Goal: Find specific page/section: Find specific page/section

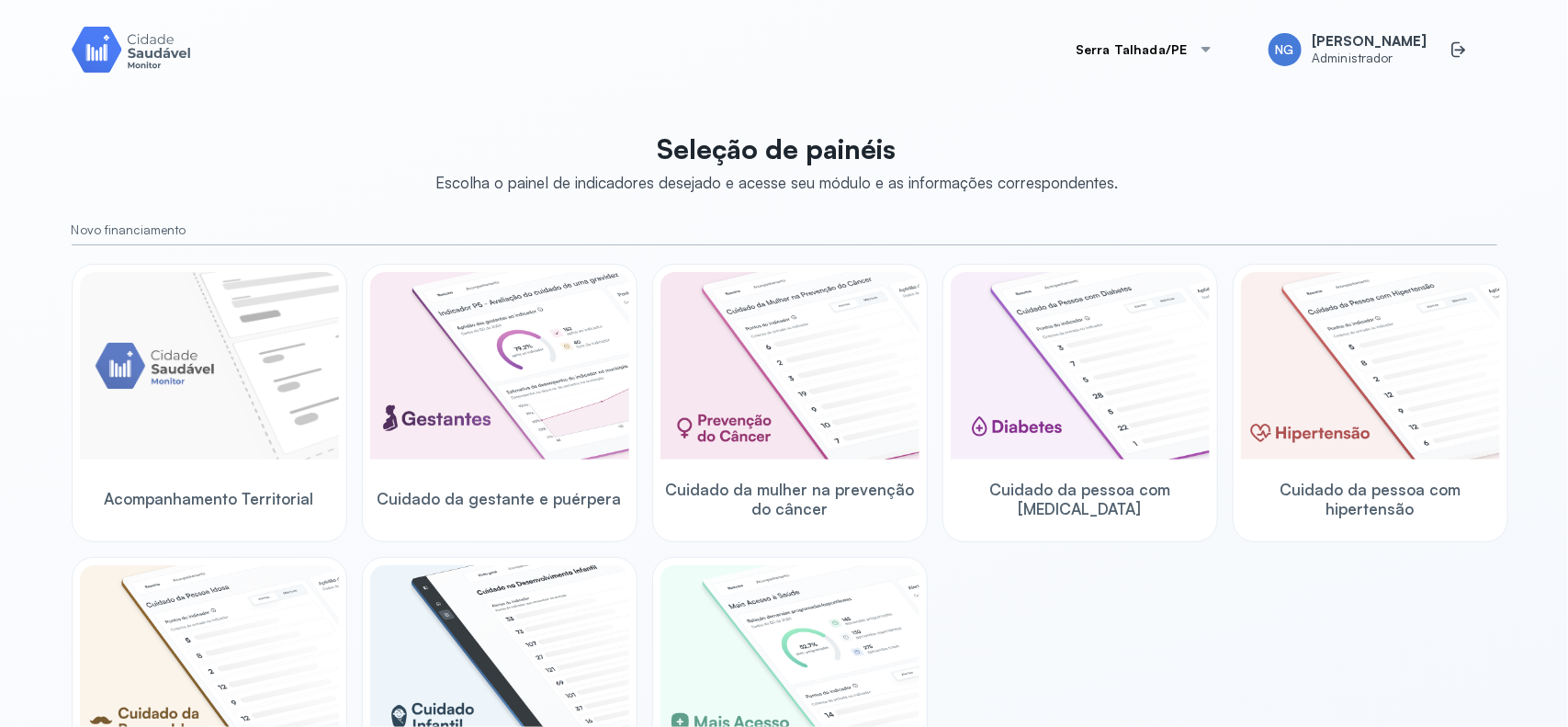
click at [1213, 51] on div at bounding box center [1205, 49] width 15 height 15
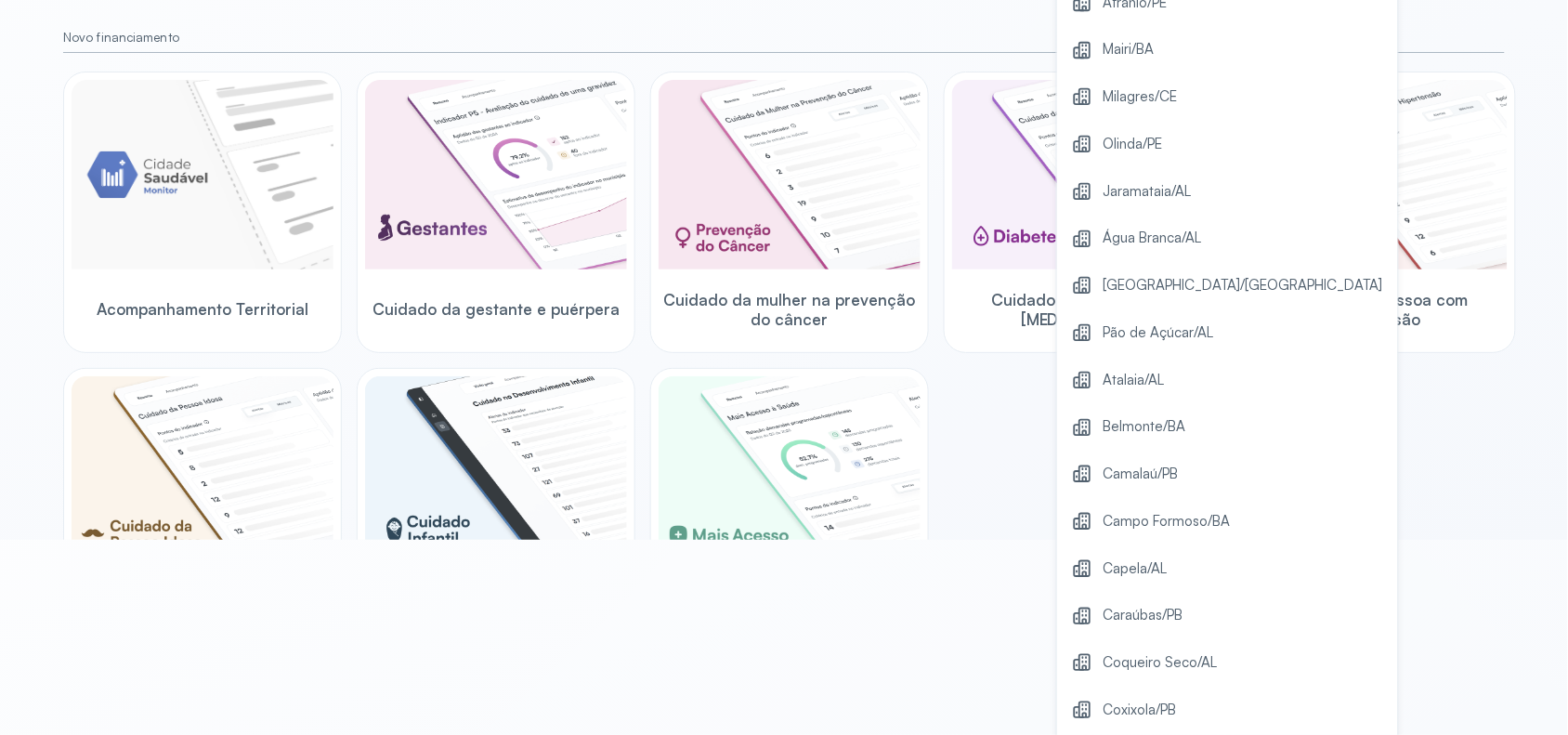
scroll to position [572, 0]
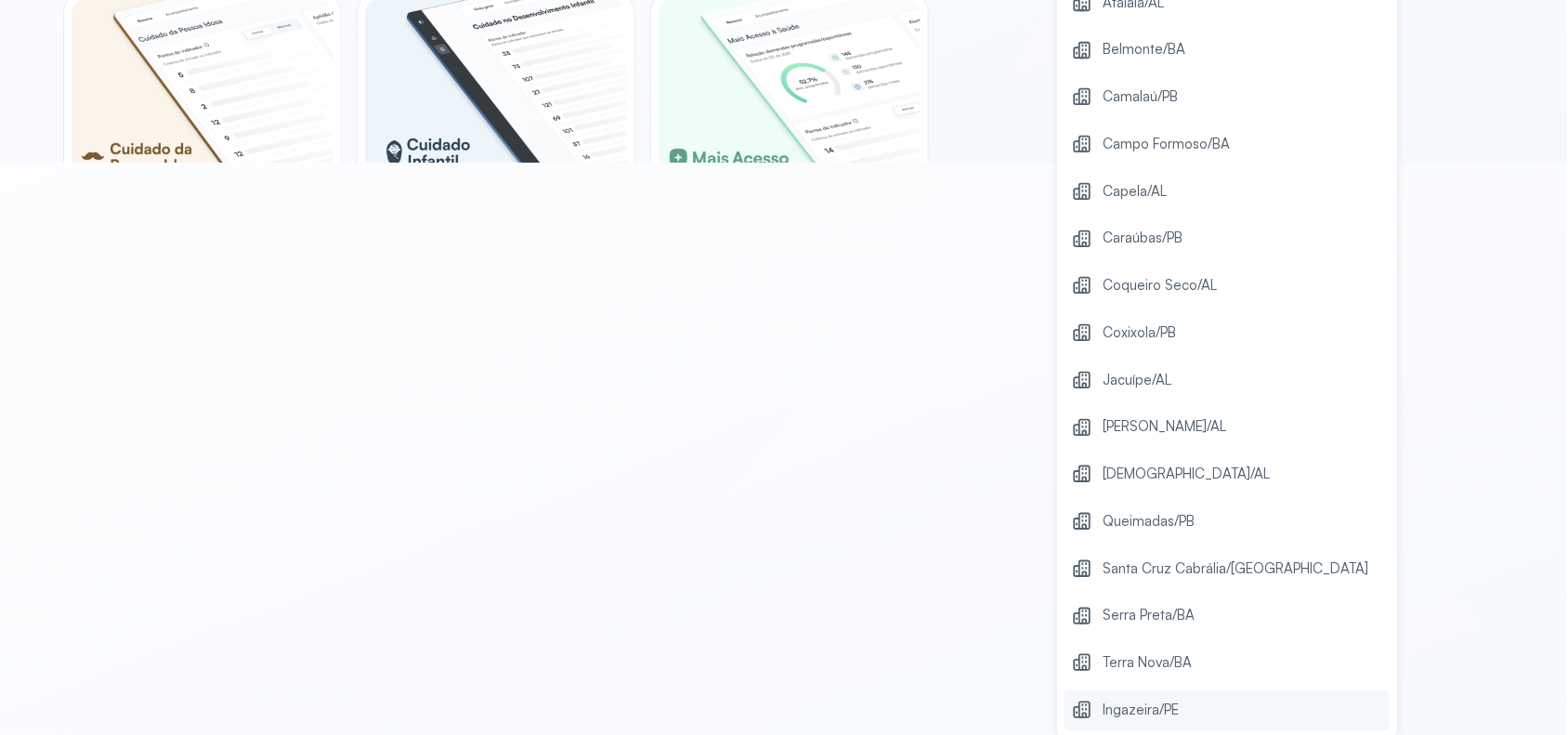
click at [1163, 711] on span "Ingazeira/PE" at bounding box center [1142, 710] width 76 height 25
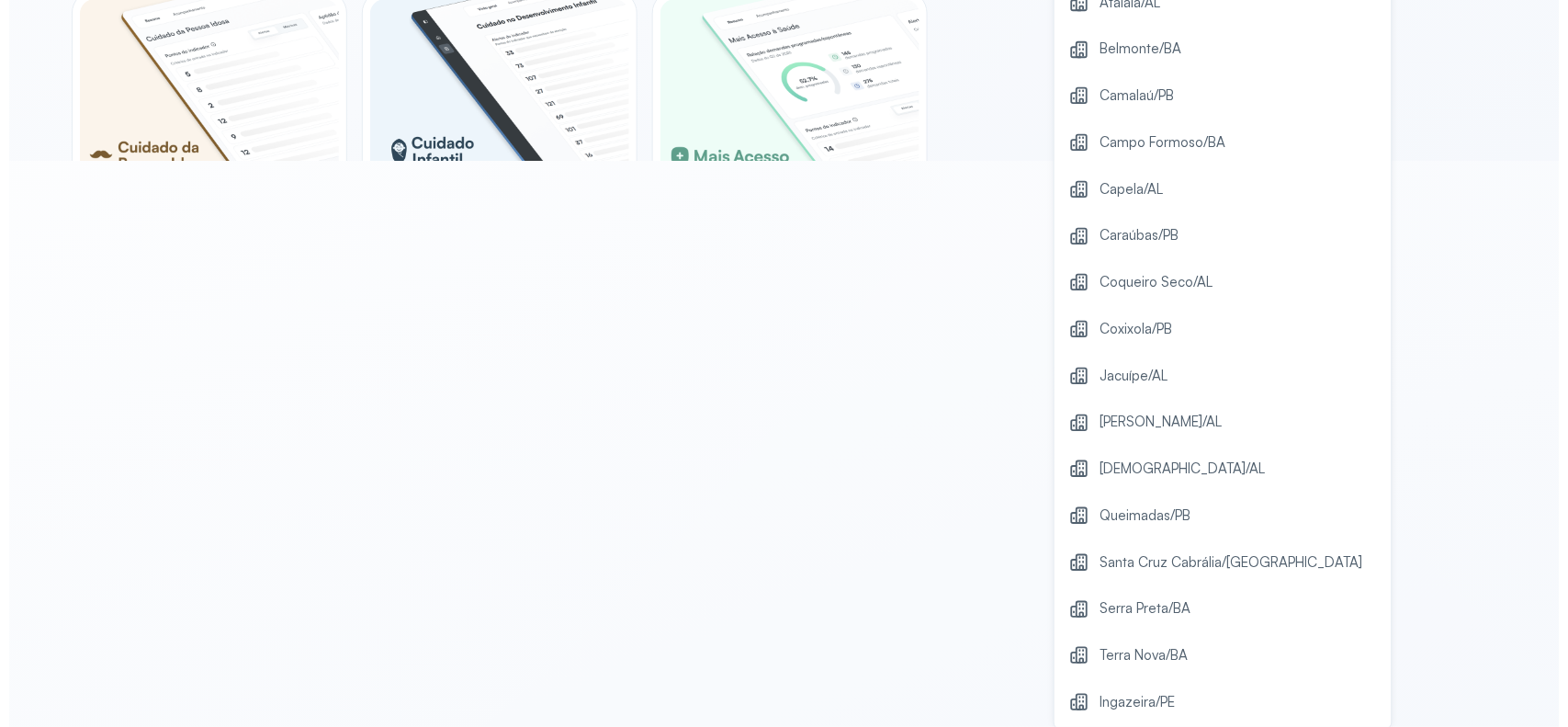
scroll to position [0, 0]
